Goal: Find specific page/section

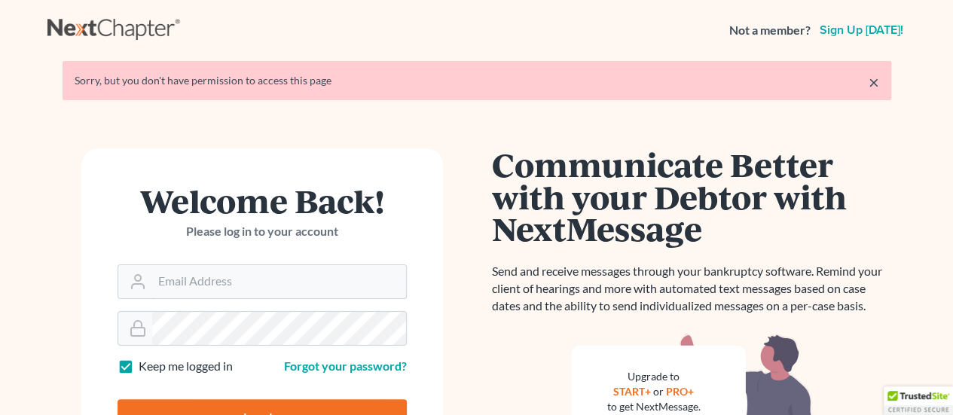
type input "[EMAIL_ADDRESS][DOMAIN_NAME]"
click at [153, 402] on input "Log In" at bounding box center [262, 418] width 289 height 38
type input "Thinking..."
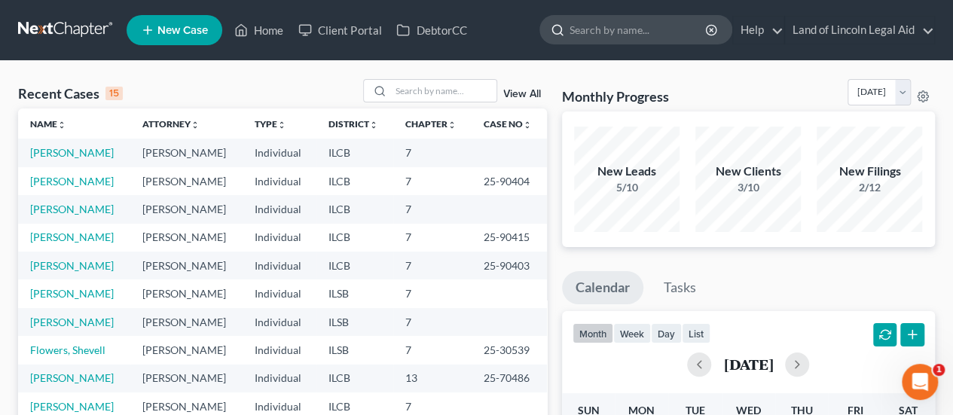
click at [625, 22] on input "search" at bounding box center [639, 30] width 138 height 28
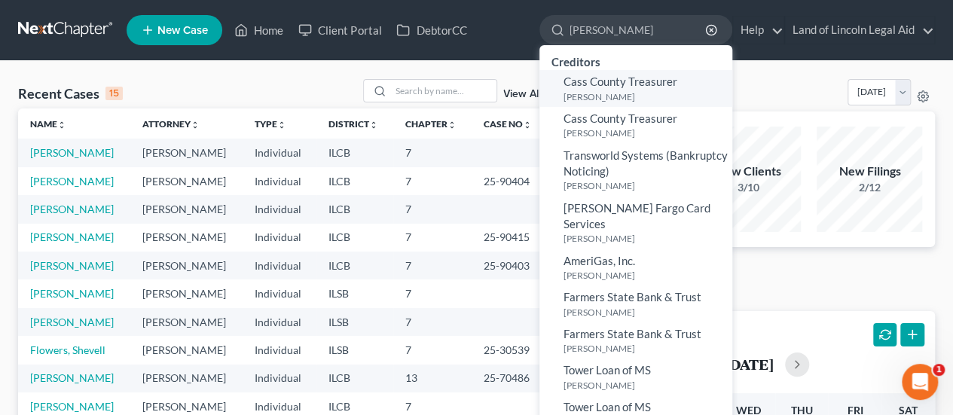
type input "[PERSON_NAME]"
click at [610, 90] on small "[PERSON_NAME]" at bounding box center [645, 96] width 165 height 13
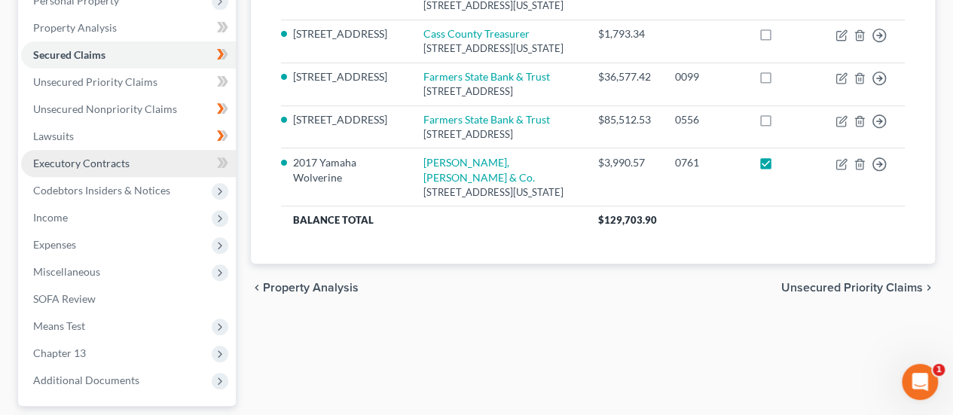
scroll to position [301, 0]
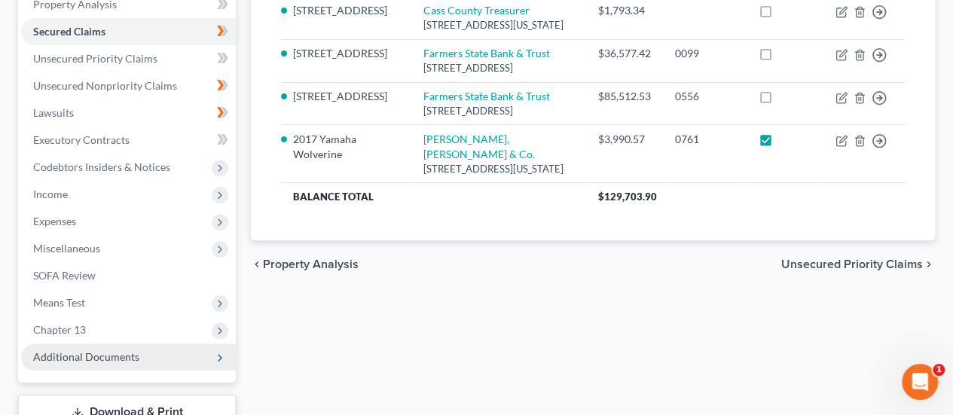
click at [90, 362] on span "Additional Documents" at bounding box center [86, 356] width 106 height 13
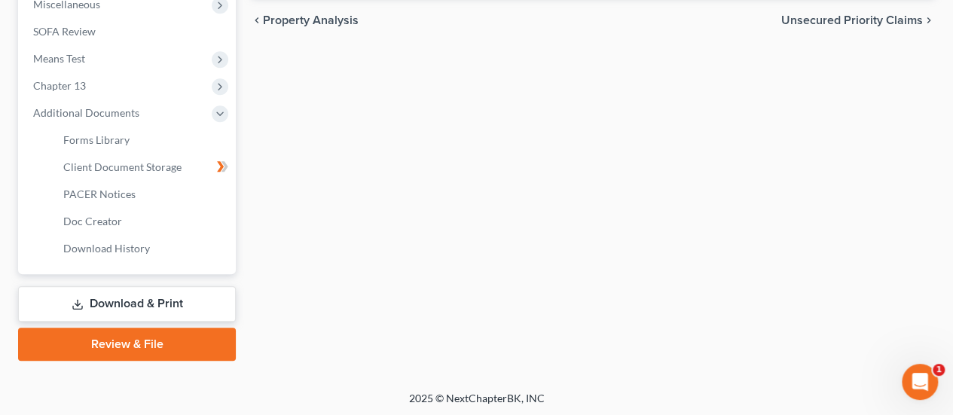
scroll to position [546, 0]
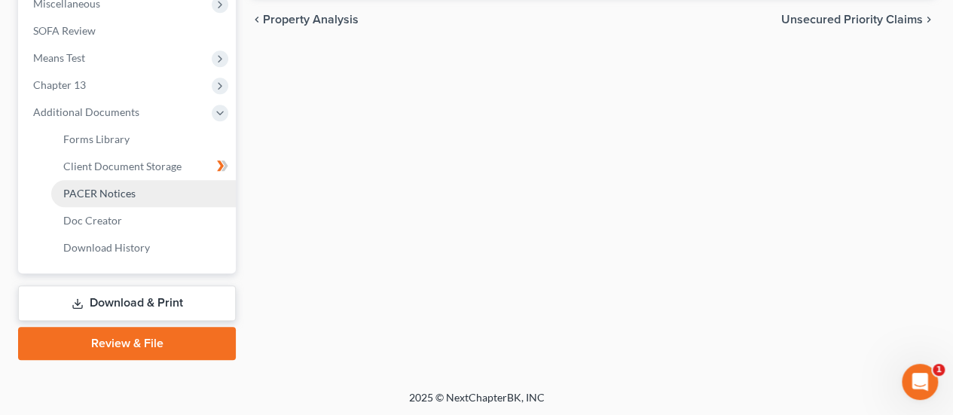
click at [104, 194] on span "PACER Notices" at bounding box center [99, 193] width 72 height 13
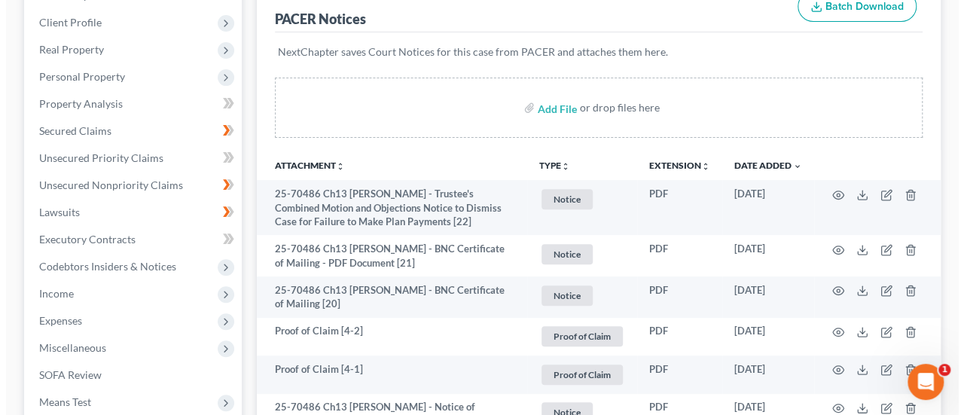
scroll to position [226, 0]
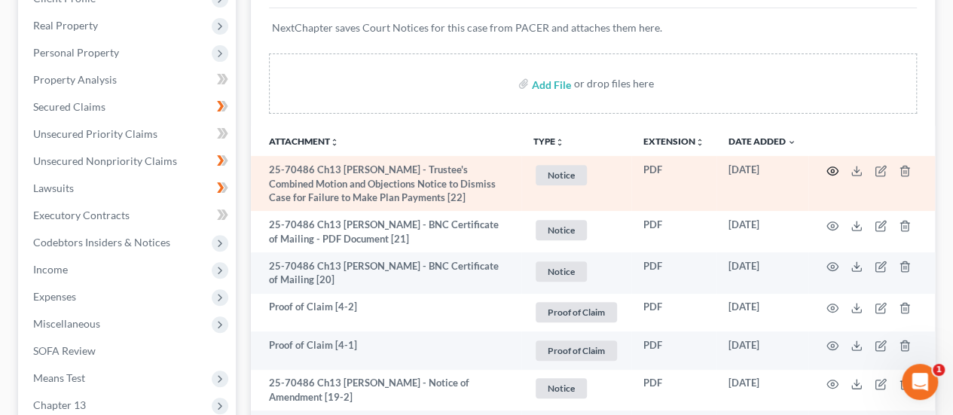
click at [832, 169] on icon "button" at bounding box center [832, 171] width 12 height 12
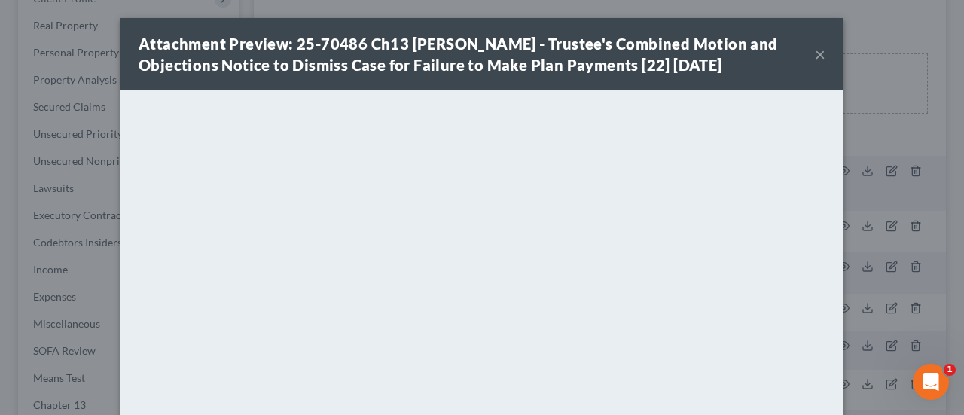
click at [815, 55] on button "×" at bounding box center [820, 54] width 11 height 18
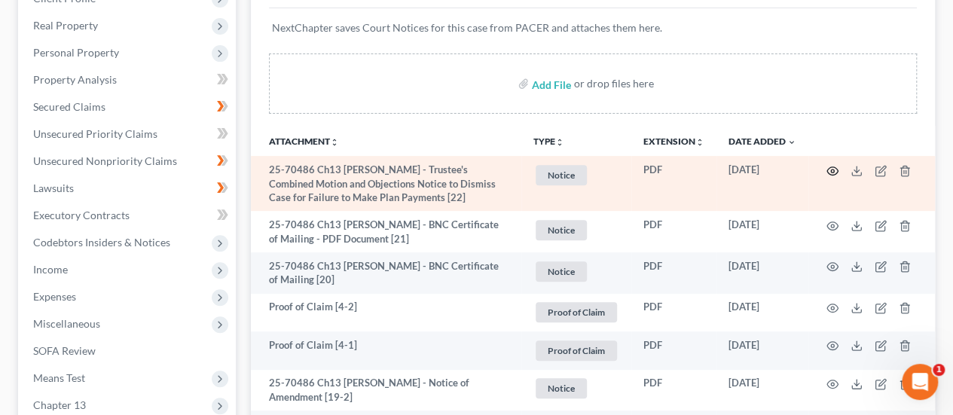
click at [834, 171] on icon "button" at bounding box center [832, 171] width 12 height 12
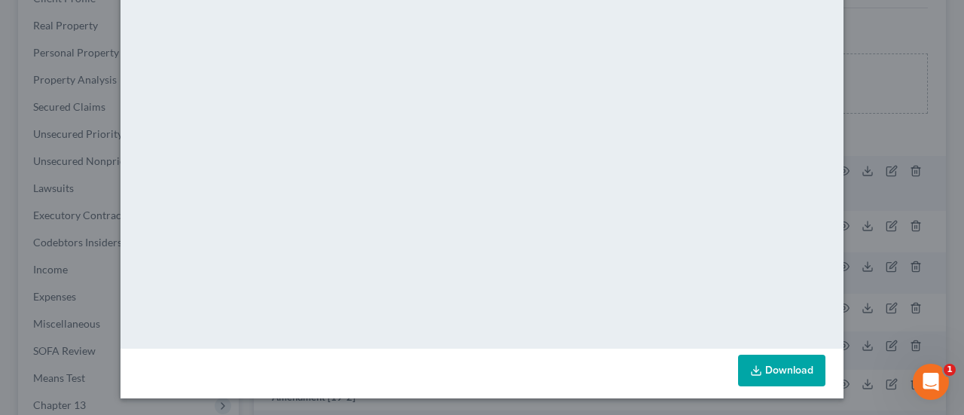
scroll to position [0, 0]
